Goal: Transaction & Acquisition: Purchase product/service

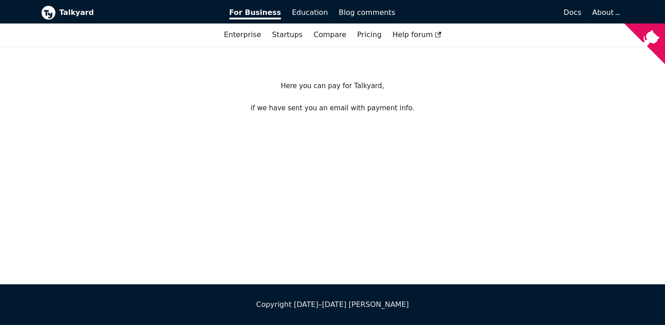
click at [332, 198] on div "Here you can pay for Talkyard, if we have sent you an email with payment info." at bounding box center [332, 166] width 665 height 238
